Goal: Task Accomplishment & Management: Manage account settings

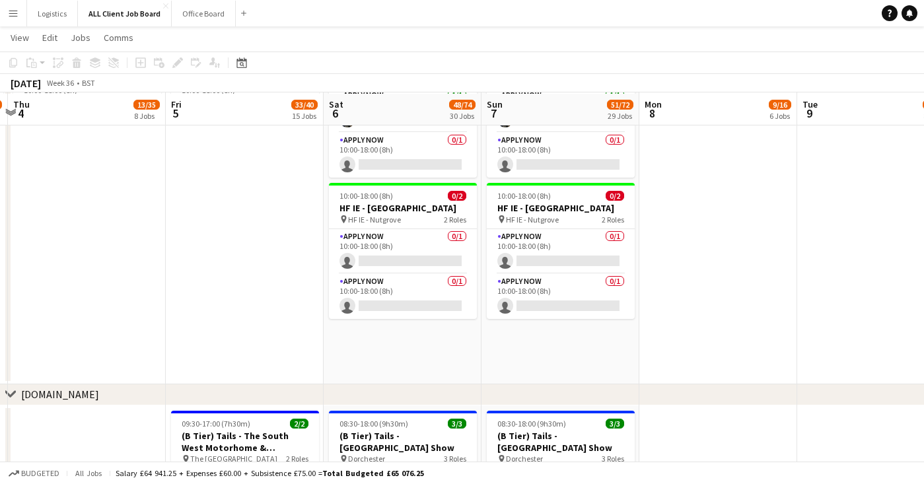
scroll to position [4316, 0]
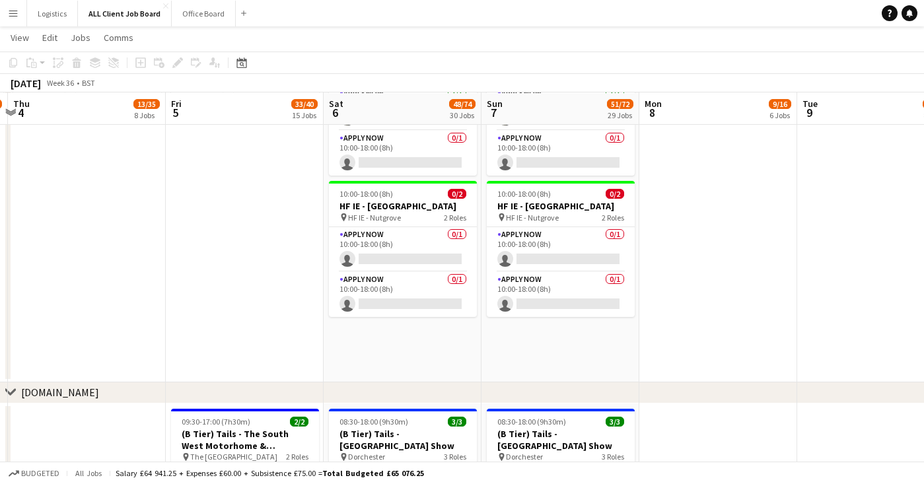
click at [698, 370] on app-date-cell "10:00-18:00 (8h) 0/3 HF IE - [GEOGRAPHIC_DATA] 3 Roles APPLY NOW 0/1 10:00-18:0…" at bounding box center [718, 14] width 158 height 735
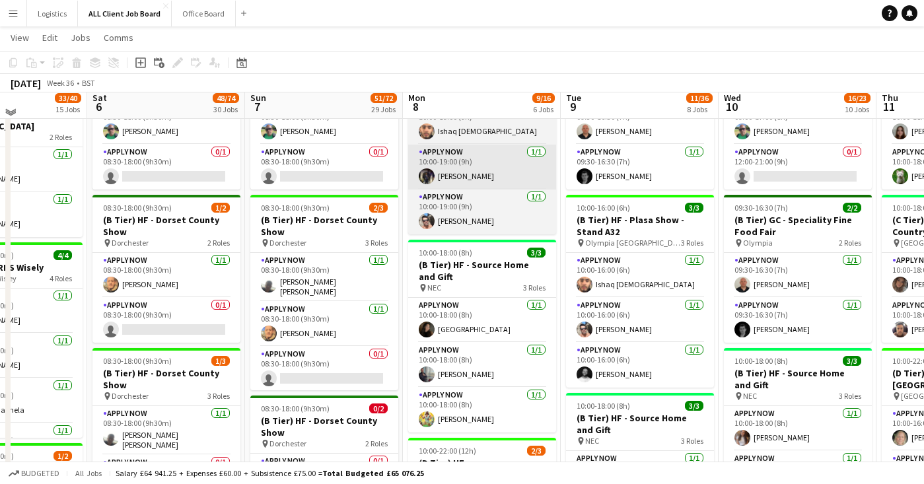
scroll to position [470, 0]
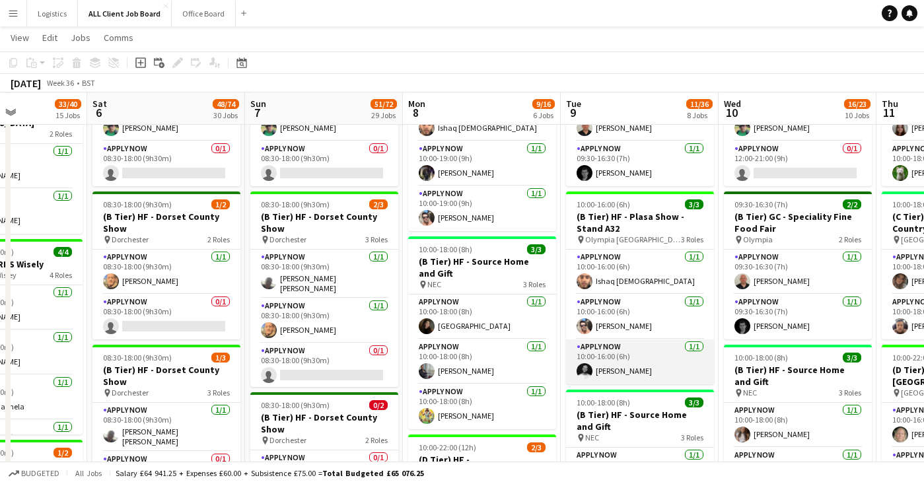
click at [614, 355] on app-card-role "APPLY NOW [DATE] 10:00-16:00 (6h) [PERSON_NAME]" at bounding box center [640, 361] width 148 height 45
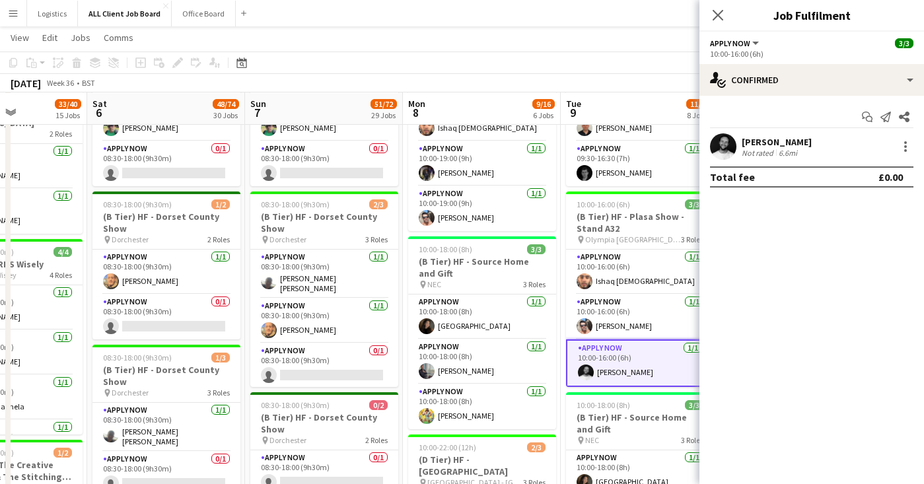
click at [721, 150] on app-user-avatar at bounding box center [723, 146] width 26 height 26
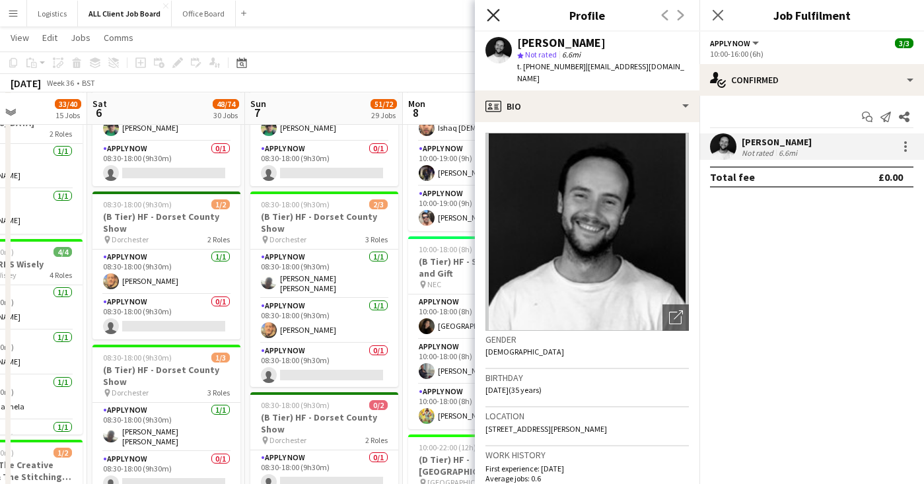
click at [495, 13] on icon at bounding box center [493, 15] width 13 height 13
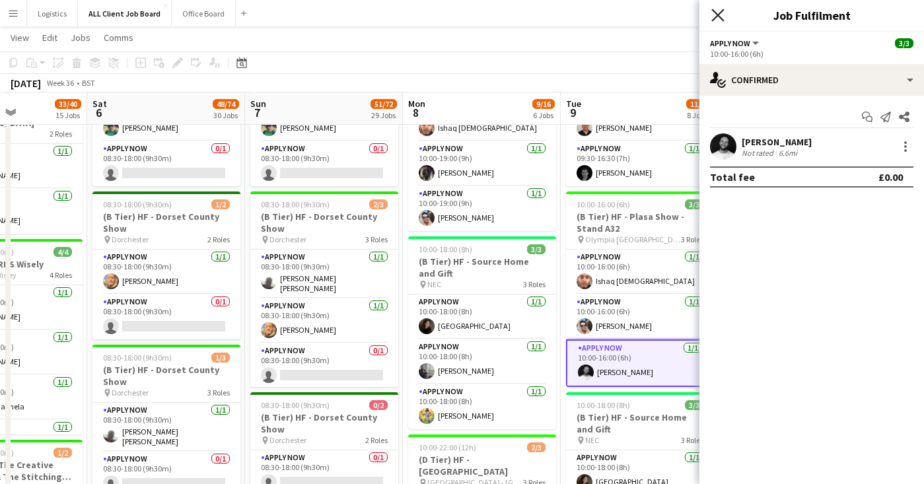
click at [717, 17] on icon at bounding box center [717, 15] width 13 height 13
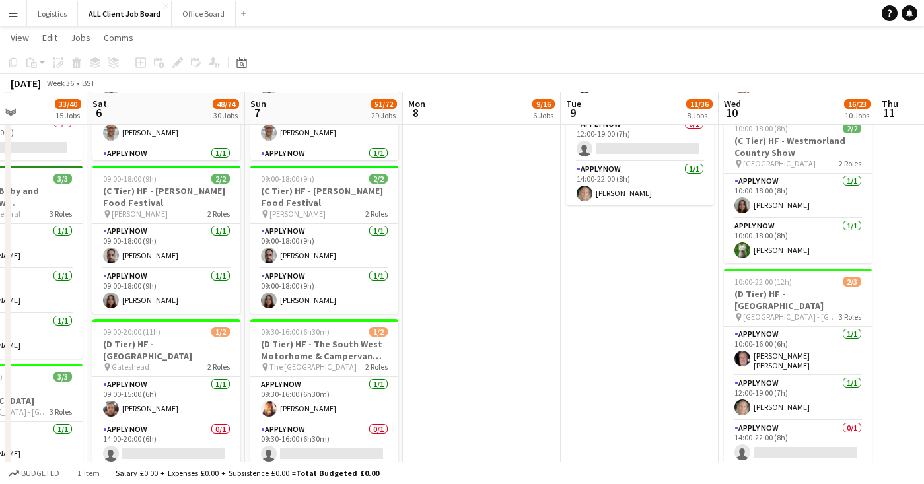
scroll to position [1051, 0]
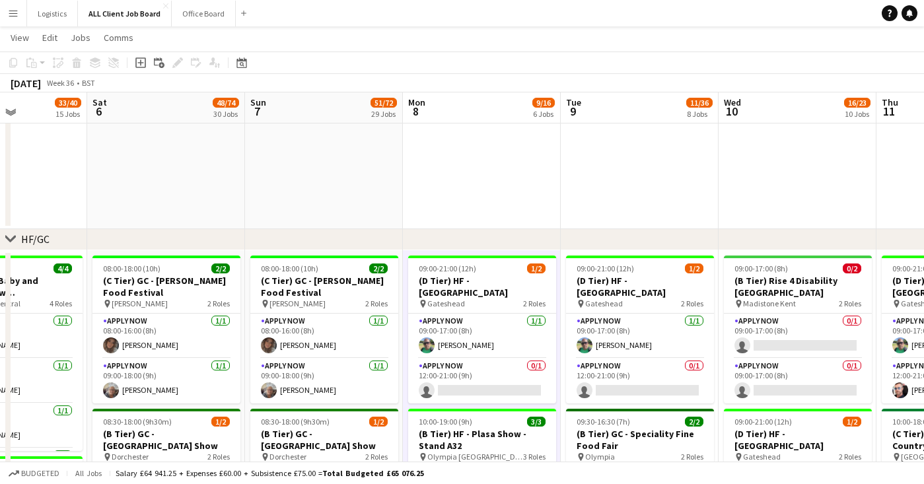
scroll to position [99, 0]
click at [523, 238] on div "chevron-right HF/GC" at bounding box center [462, 240] width 924 height 21
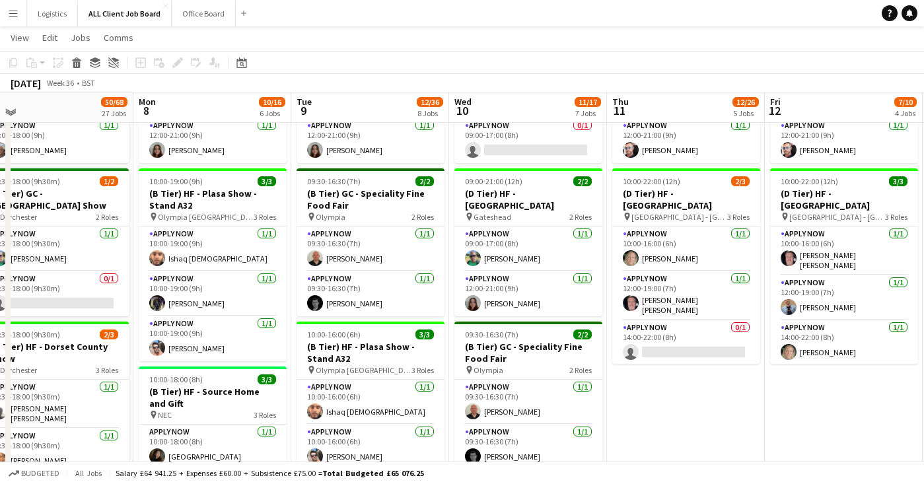
scroll to position [493, 0]
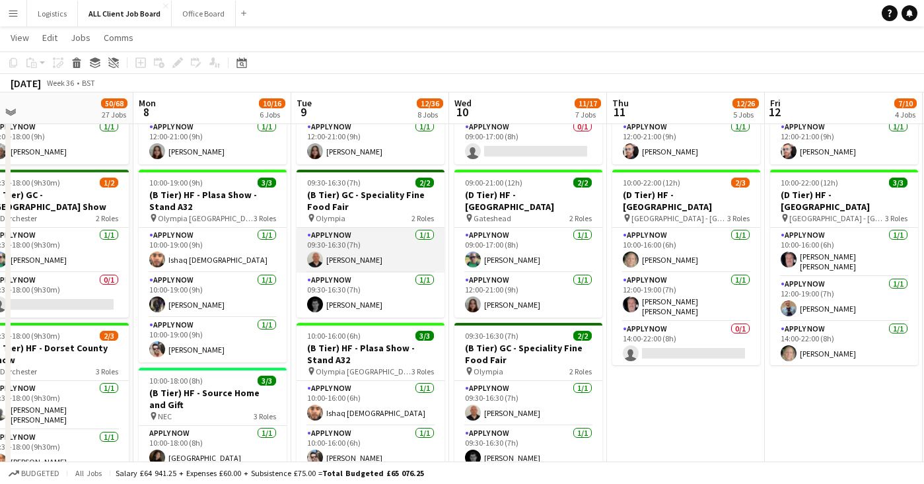
click at [351, 252] on app-card-role "APPLY NOW [DATE] 09:30-16:30 (7h) [PERSON_NAME]" at bounding box center [370, 250] width 148 height 45
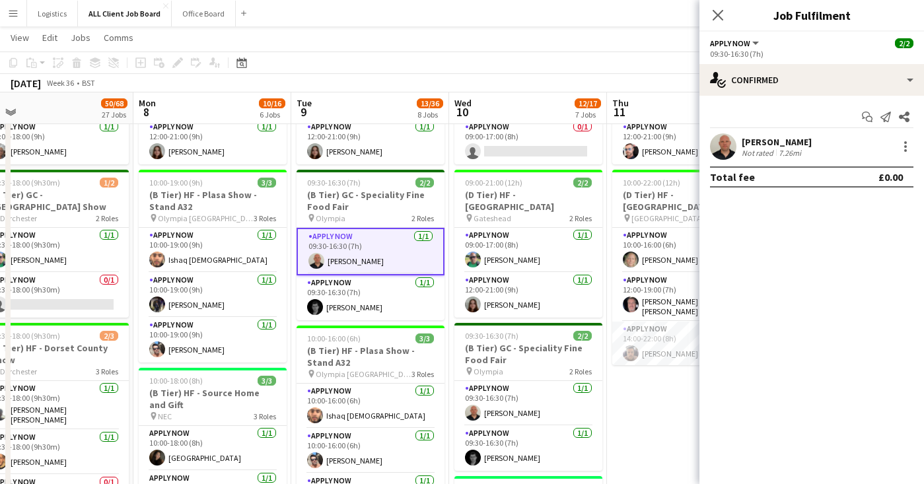
click at [728, 152] on app-user-avatar at bounding box center [723, 146] width 26 height 26
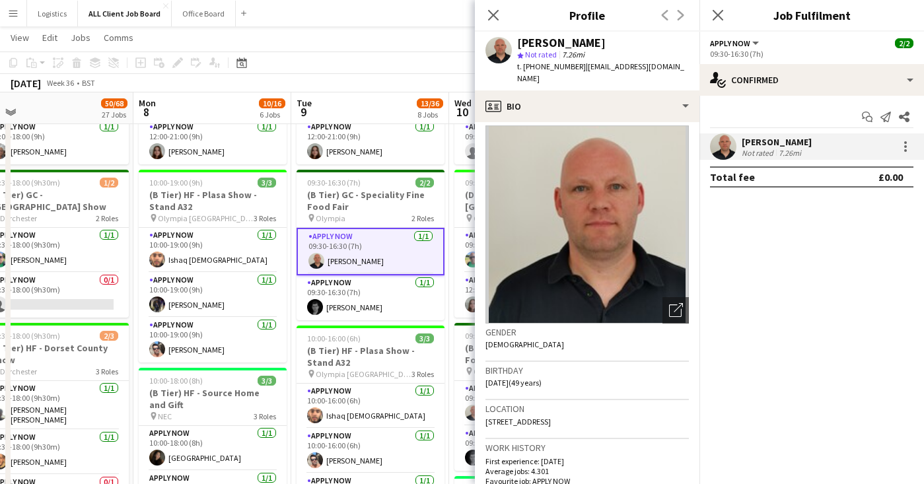
scroll to position [0, 0]
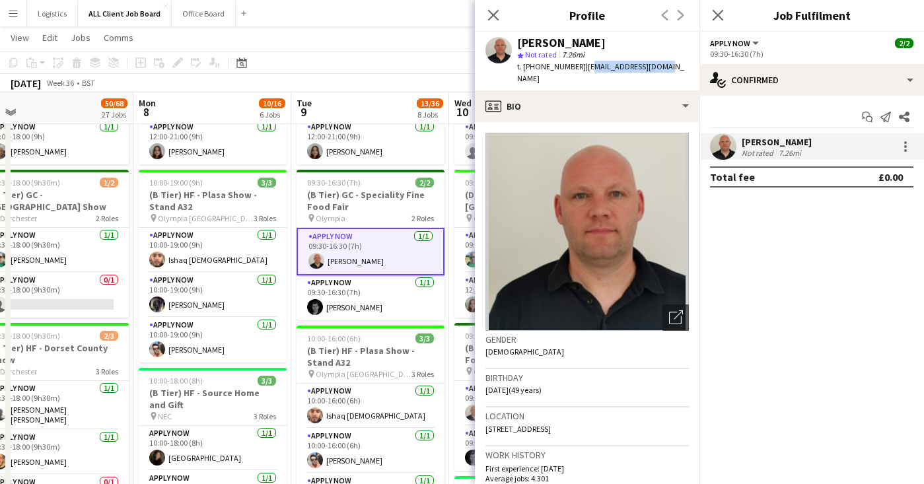
drag, startPoint x: 582, startPoint y: 68, endPoint x: 662, endPoint y: 70, distance: 79.9
click at [662, 70] on div "[PERSON_NAME] star Not rated 7.26mi t. [PHONE_NUMBER] | [EMAIL_ADDRESS][DOMAIN_…" at bounding box center [587, 61] width 224 height 59
copy span "[EMAIL_ADDRESS][DOMAIN_NAME]"
click at [494, 12] on icon "Close pop-in" at bounding box center [493, 15] width 13 height 13
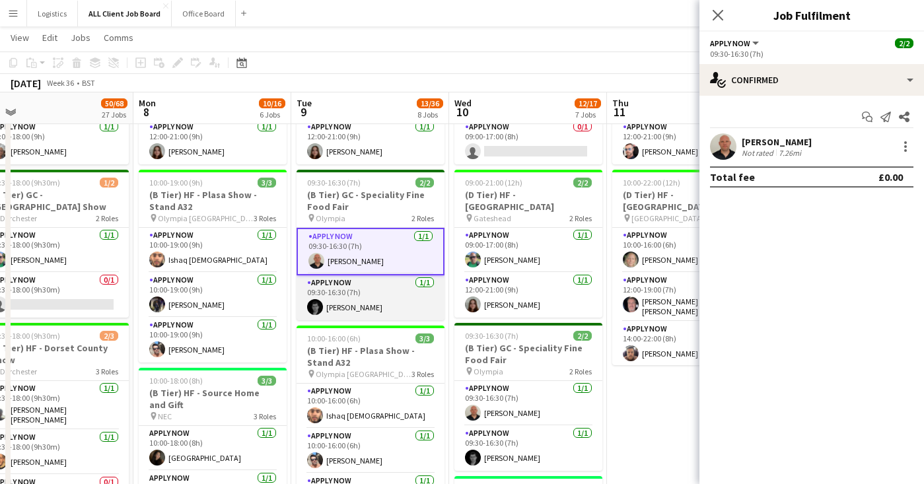
click at [346, 304] on app-card-role "APPLY NOW [DATE] 09:30-16:30 (7h) [PERSON_NAME]" at bounding box center [370, 297] width 148 height 45
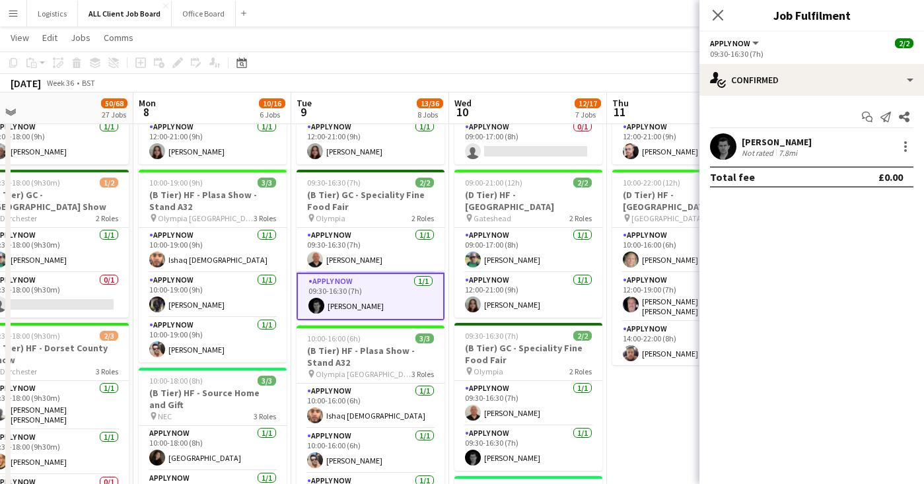
click at [724, 144] on app-user-avatar at bounding box center [723, 146] width 26 height 26
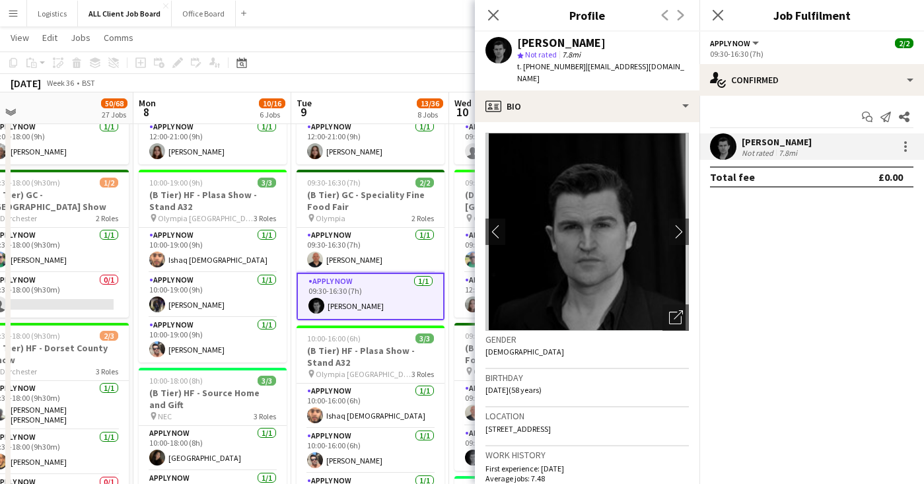
drag, startPoint x: 582, startPoint y: 67, endPoint x: 635, endPoint y: 67, distance: 52.8
click at [635, 67] on span "| [EMAIL_ADDRESS][DOMAIN_NAME]" at bounding box center [600, 72] width 167 height 22
drag, startPoint x: 671, startPoint y: 67, endPoint x: 584, endPoint y: 67, distance: 86.5
click at [584, 67] on span "| [EMAIL_ADDRESS][DOMAIN_NAME]" at bounding box center [600, 72] width 167 height 22
copy span "[EMAIL_ADDRESS][DOMAIN_NAME]"
